Goal: Transaction & Acquisition: Book appointment/travel/reservation

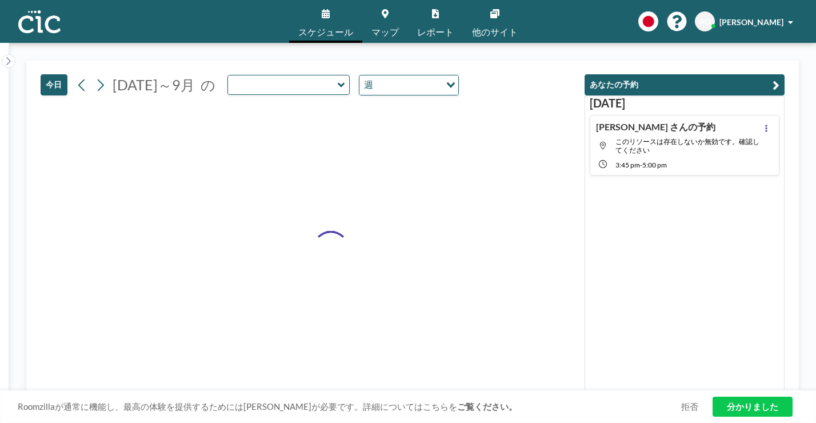
type input "Kaminari"
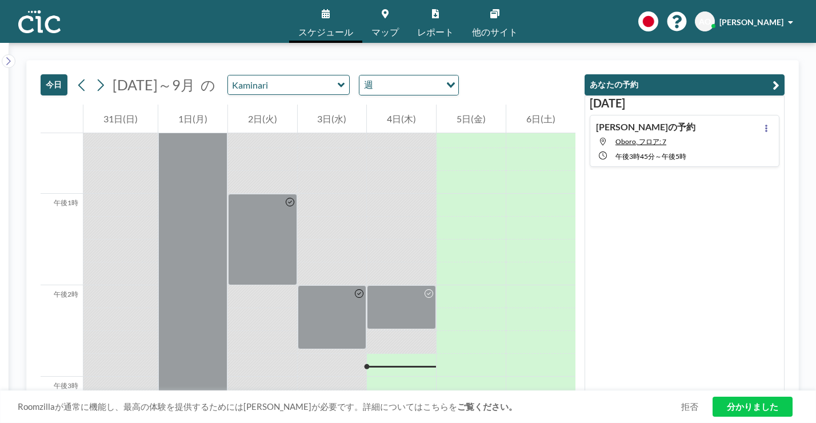
scroll to position [1134, 0]
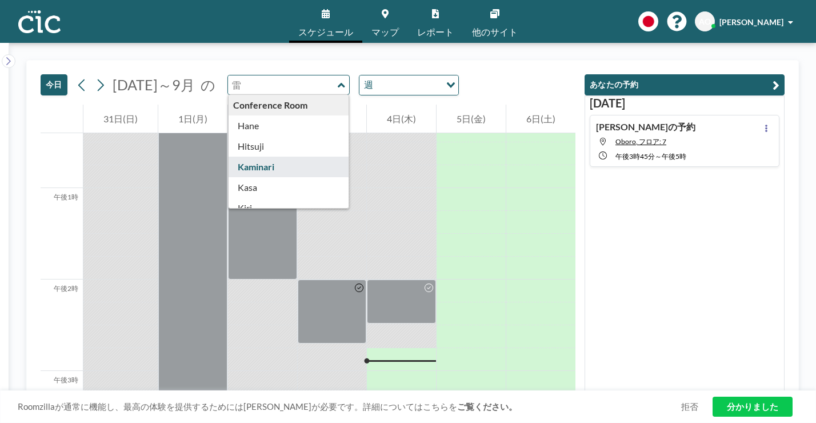
click at [274, 75] on input "text" at bounding box center [283, 84] width 110 height 19
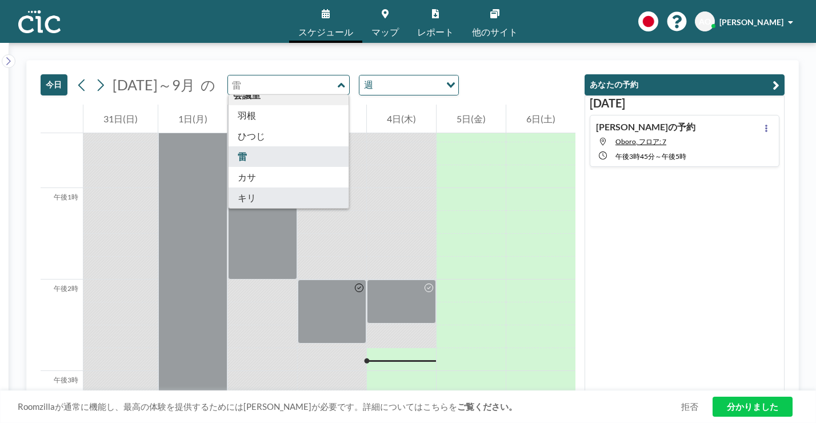
scroll to position [12, 0]
type input "Kiri"
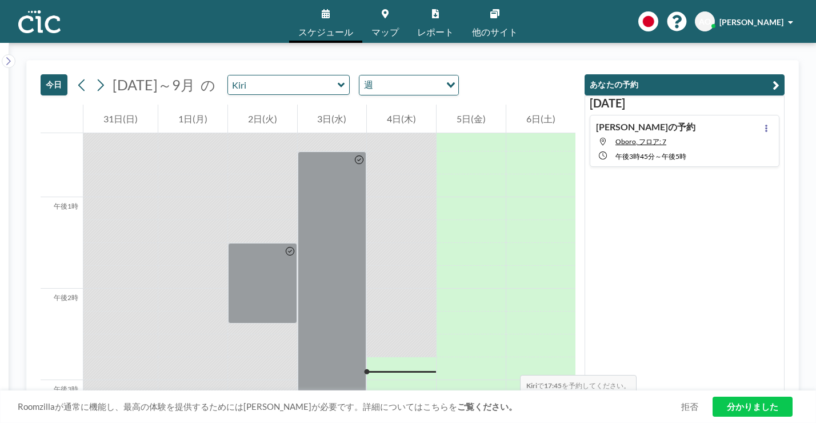
scroll to position [1157, 0]
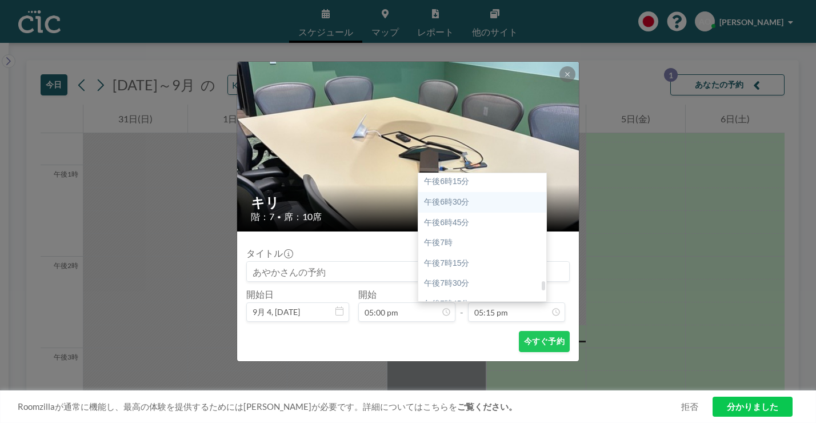
scroll to position [1488, 0]
click at [464, 394] on div "午後9時" at bounding box center [482, 404] width 128 height 21
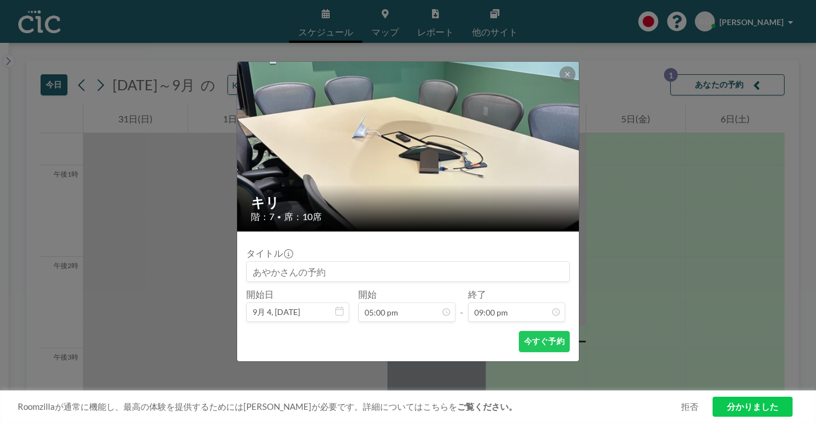
scroll to position [1532, 0]
click at [524, 336] on font "今すぐ予約" at bounding box center [544, 341] width 41 height 10
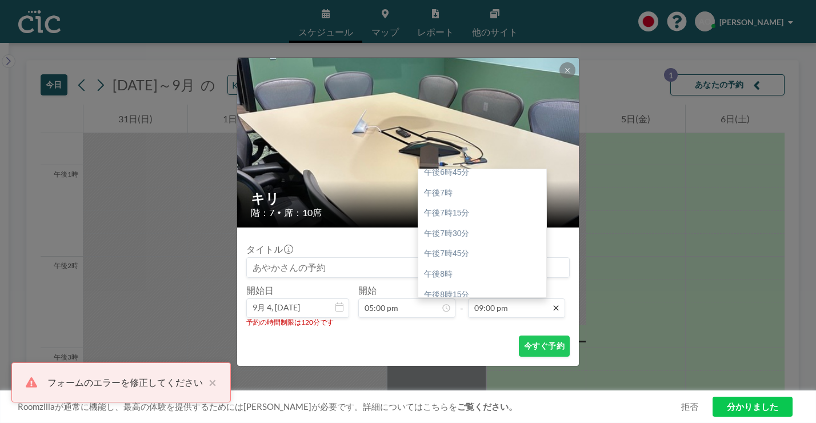
click at [552, 304] on icon at bounding box center [556, 308] width 9 height 9
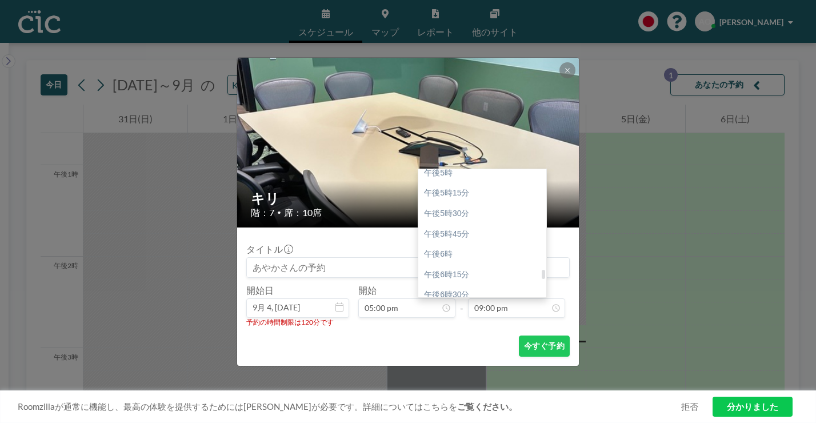
scroll to position [1361, 0]
click at [441, 354] on div "午後7時" at bounding box center [482, 364] width 128 height 21
type input "07:00 pm"
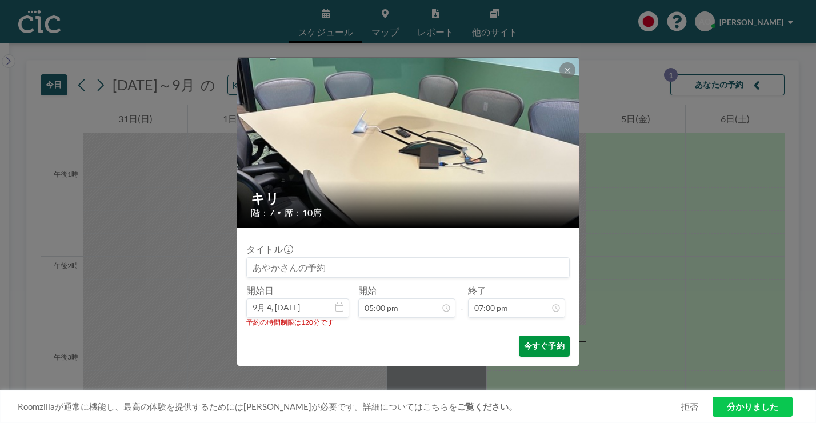
scroll to position [1387, 0]
click at [526, 341] on font "今すぐ予約" at bounding box center [544, 346] width 41 height 10
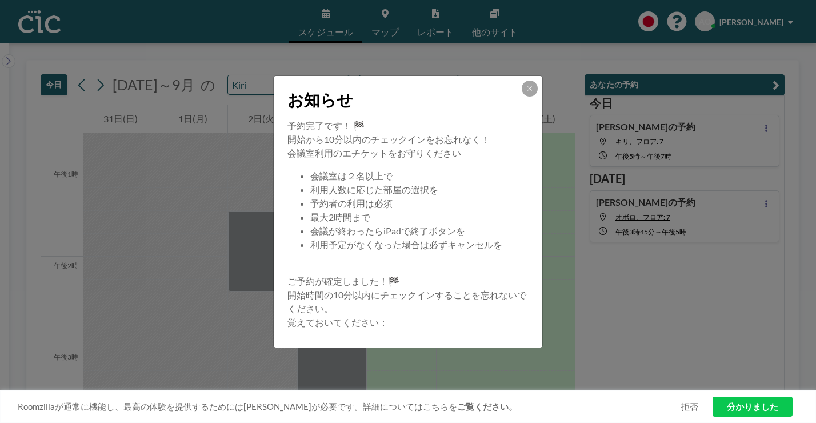
click at [683, 302] on div "お知らせ 予約完了です！ 🏁 開始から10分以内のチェックインをお忘れなく！ 会議室利用のエチケットをお守りください 会議室は２名以上で 利用人数に応じた部屋…" at bounding box center [408, 211] width 816 height 423
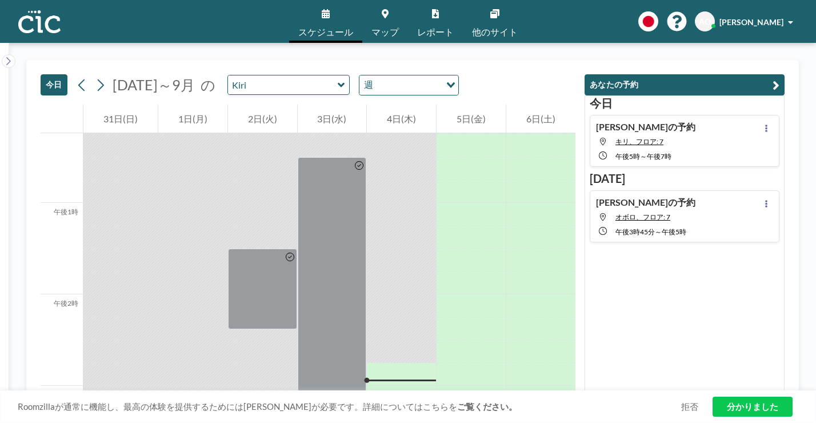
scroll to position [1164, 0]
